Goal: Task Accomplishment & Management: Manage account settings

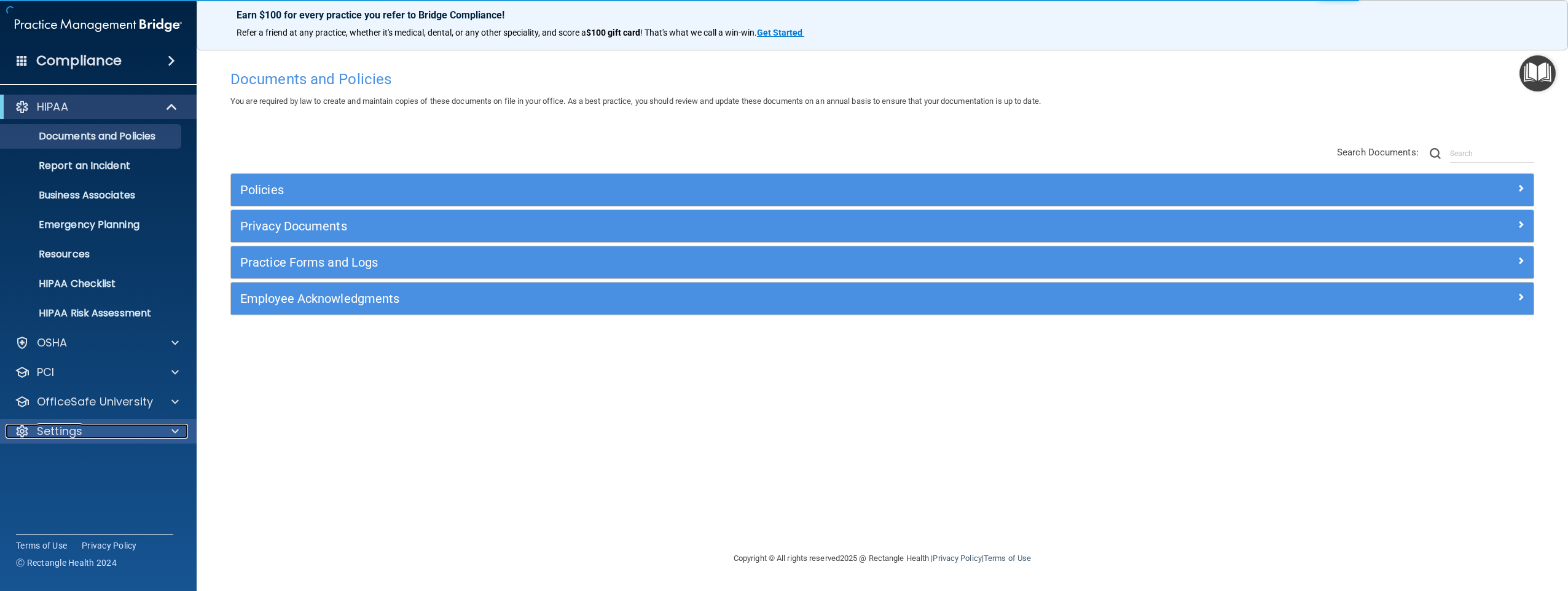
click at [97, 429] on div "Settings" at bounding box center [82, 431] width 152 height 15
click at [92, 460] on p "My Account" at bounding box center [92, 460] width 168 height 12
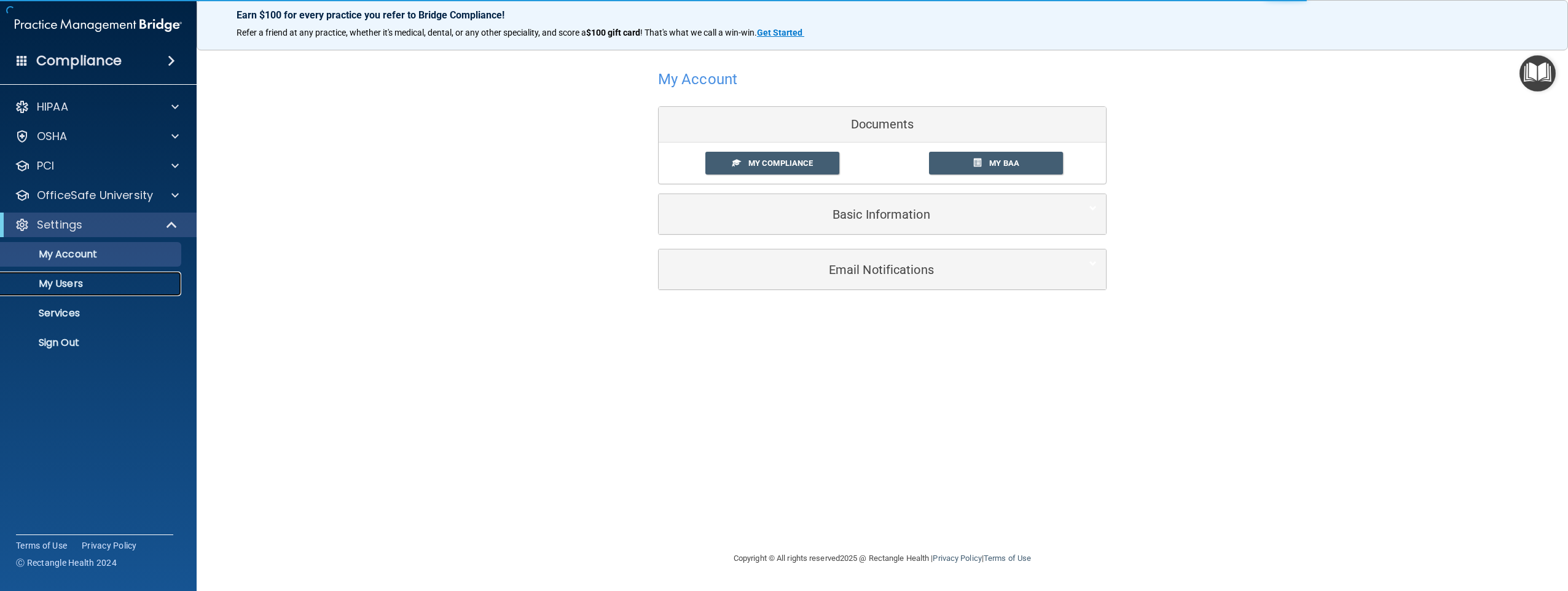
click at [67, 286] on p "My Users" at bounding box center [92, 284] width 168 height 12
select select "20"
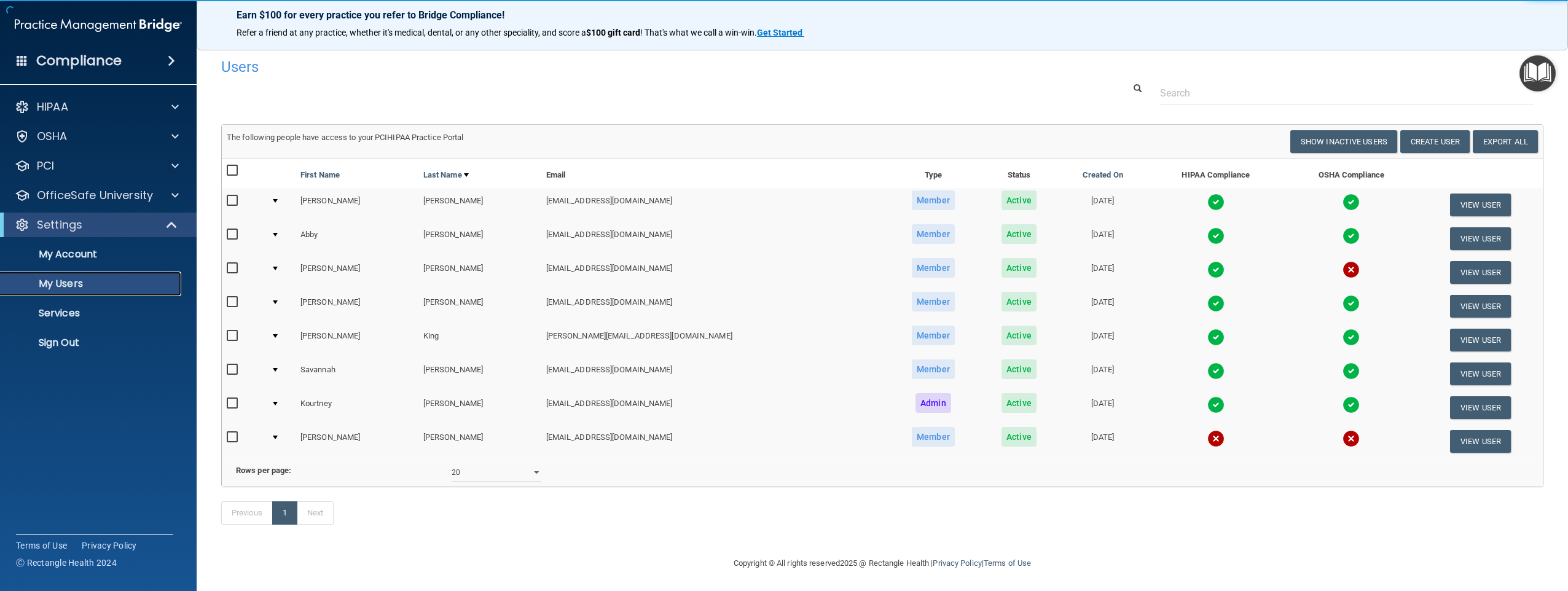
scroll to position [20, 0]
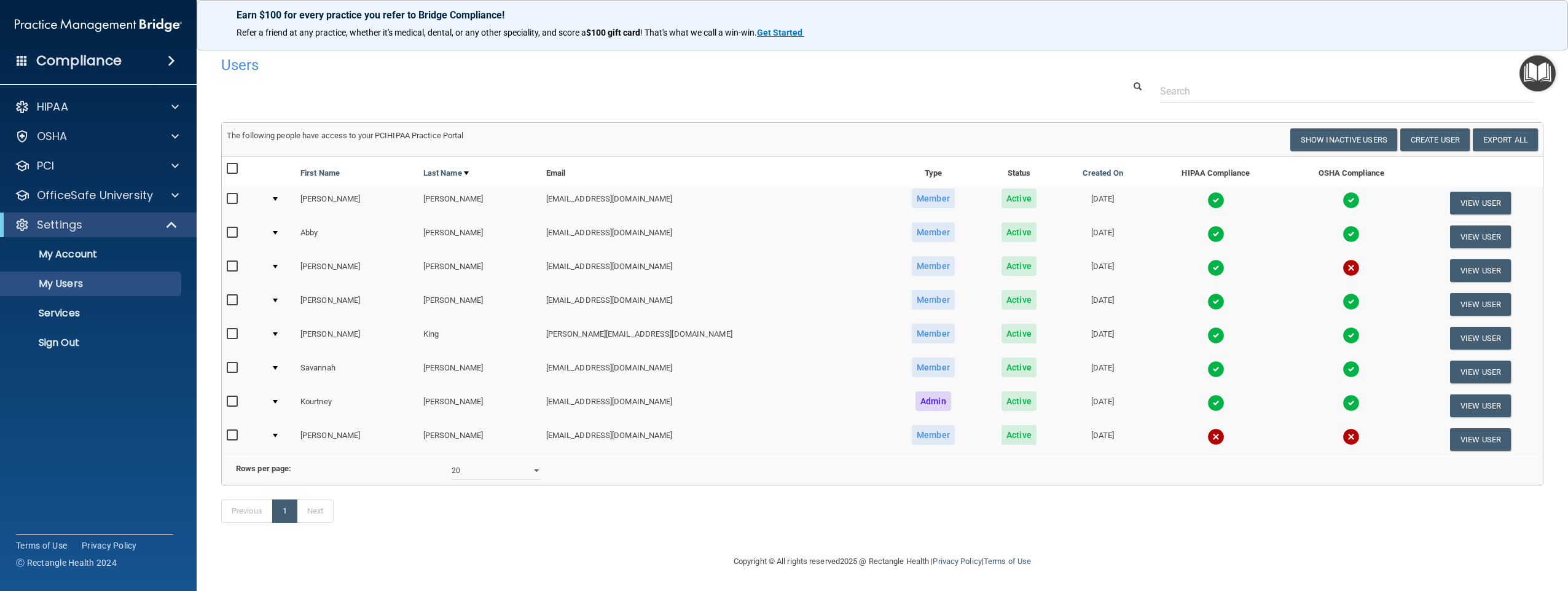
click at [228, 431] on input "checkbox" at bounding box center [233, 436] width 14 height 10
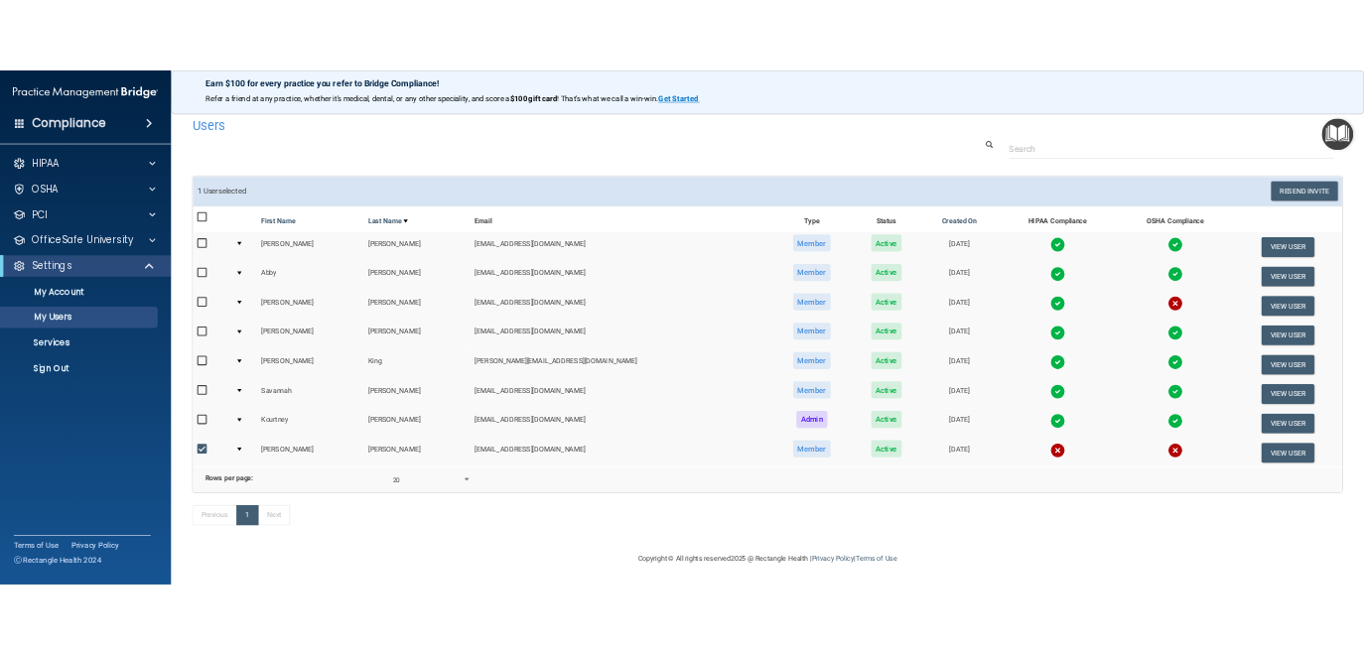
scroll to position [0, 0]
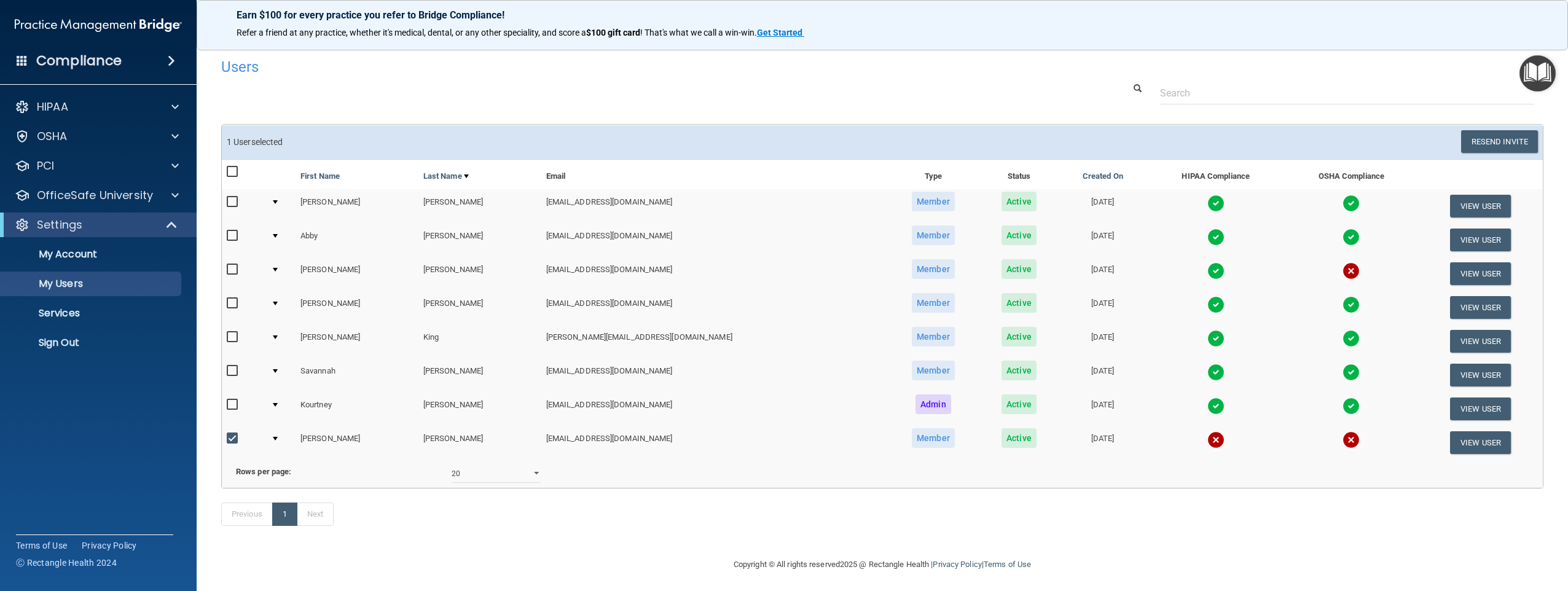
click at [236, 439] on input "checkbox" at bounding box center [233, 439] width 14 height 10
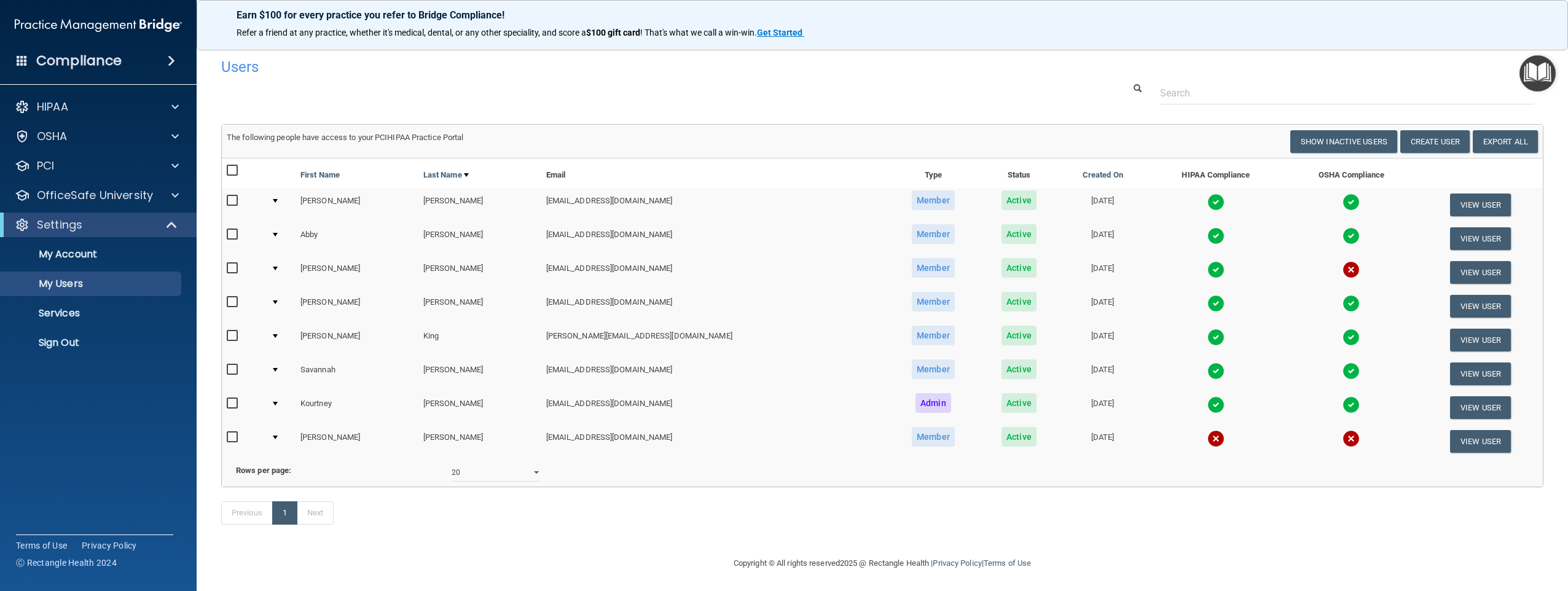
click at [1147, 295] on td at bounding box center [1215, 306] width 137 height 34
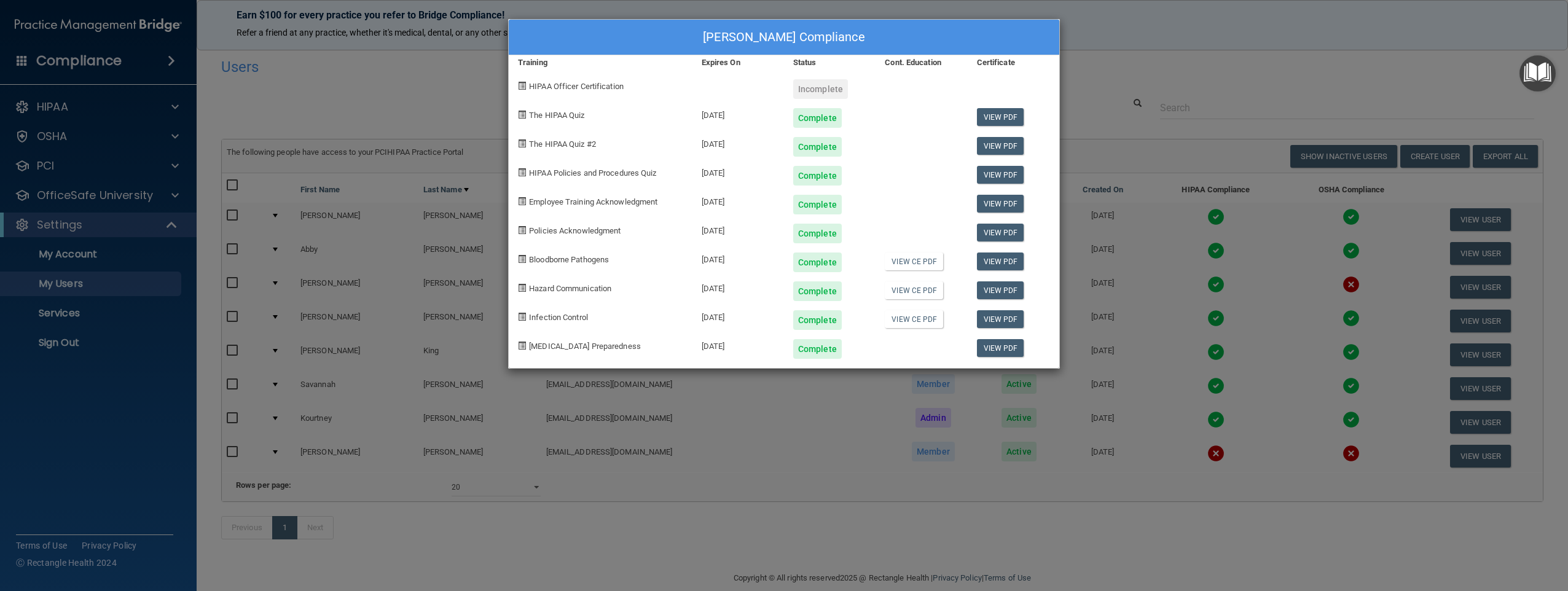
click at [1161, 58] on div "[PERSON_NAME] Compliance Training Expires On Status Cont. Education Certificate…" at bounding box center [784, 295] width 1568 height 591
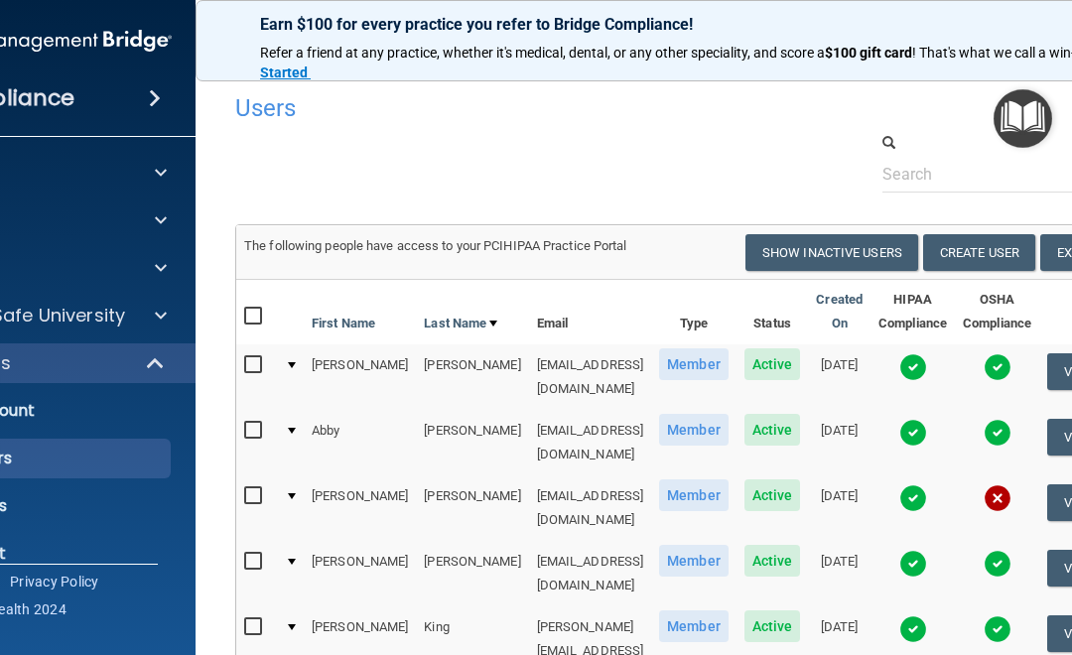
drag, startPoint x: 493, startPoint y: 109, endPoint x: 480, endPoint y: 114, distance: 13.8
click at [493, 109] on h4 "Users" at bounding box center [497, 108] width 524 height 26
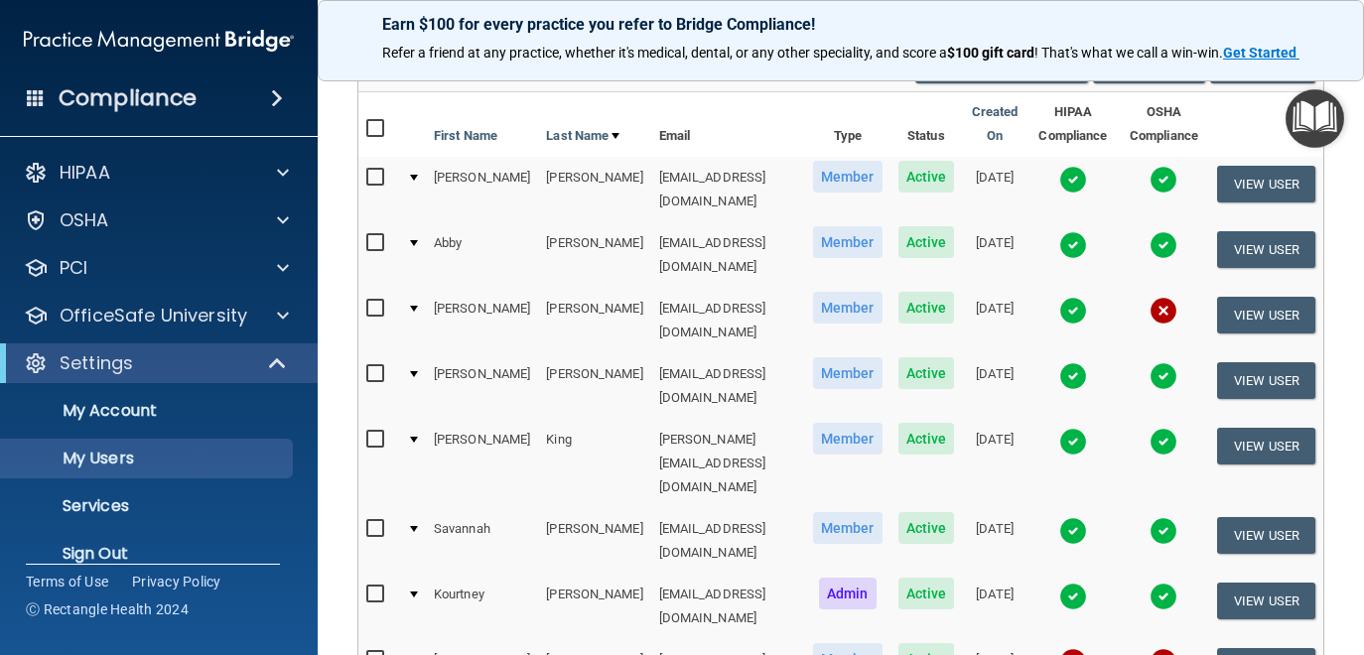
scroll to position [373, 0]
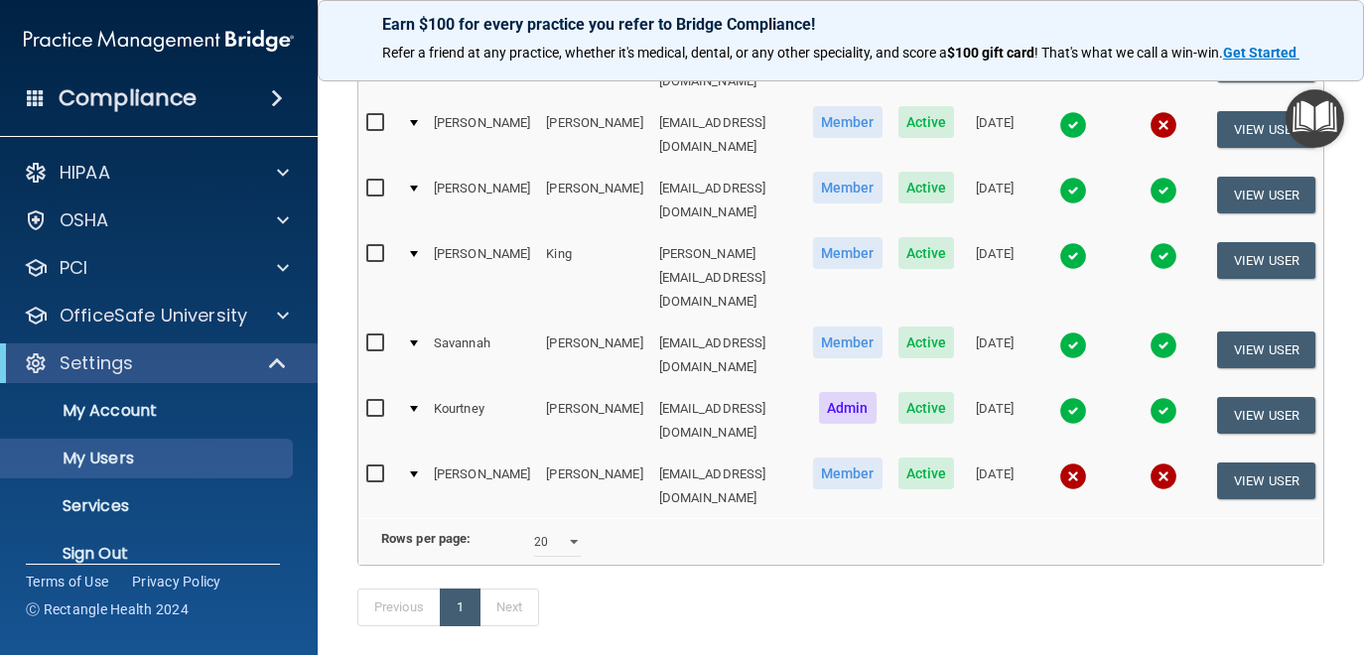
click at [382, 466] on input "checkbox" at bounding box center [377, 474] width 23 height 16
checkbox input "true"
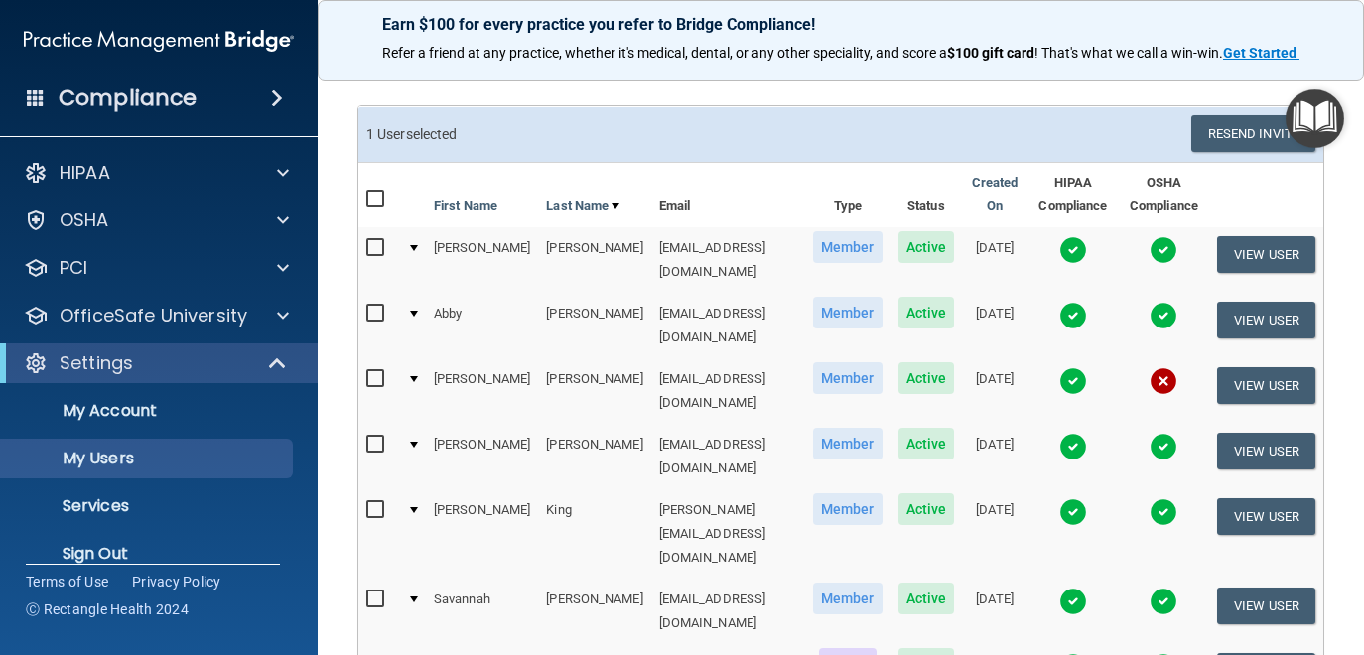
scroll to position [0, 0]
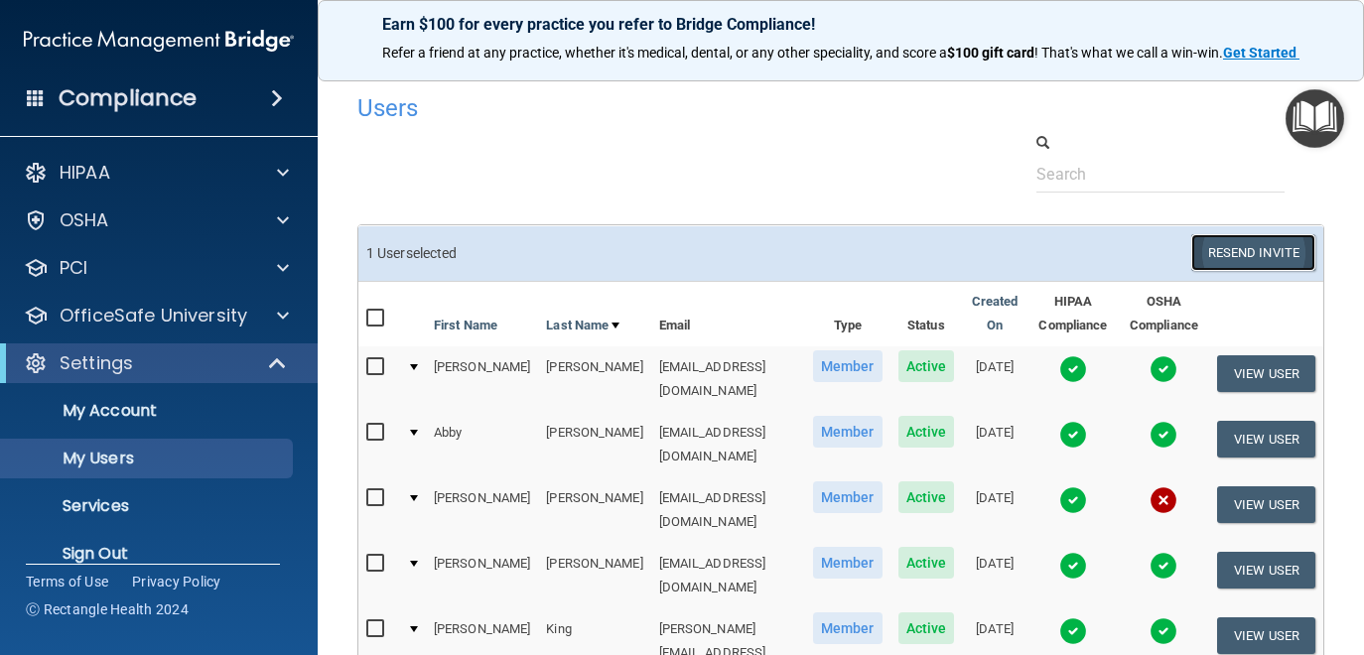
click at [1242, 253] on button "Resend Invite" at bounding box center [1253, 252] width 124 height 37
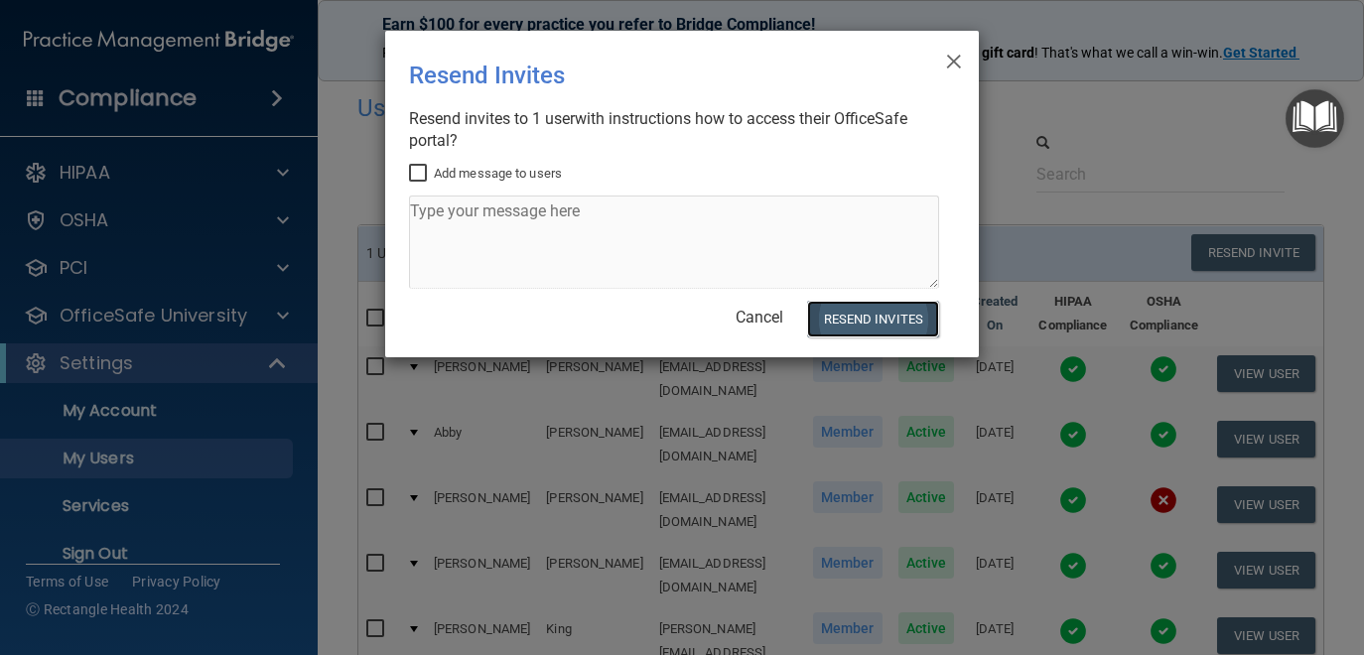
click at [834, 329] on button "Resend Invites" at bounding box center [873, 319] width 132 height 37
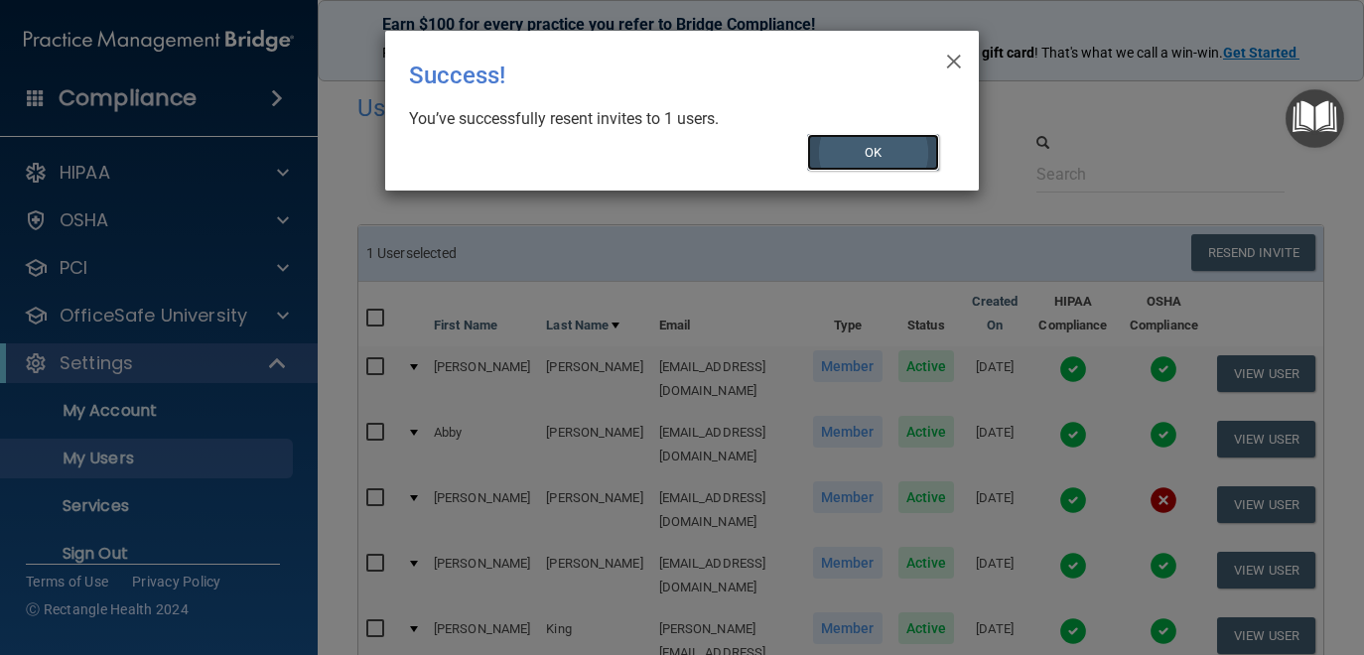
click at [817, 141] on button "OK" at bounding box center [873, 152] width 133 height 37
